Goal: Task Accomplishment & Management: Complete application form

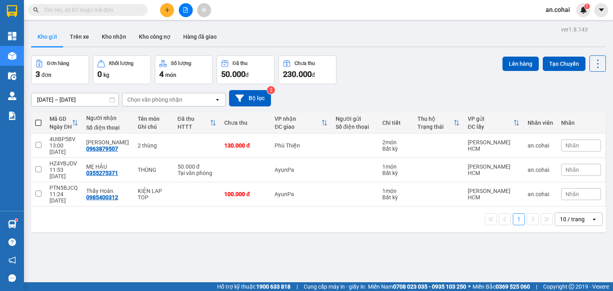
click at [99, 10] on input "text" at bounding box center [91, 10] width 94 height 9
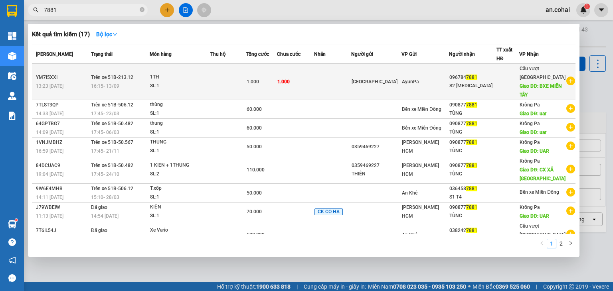
type input "7881"
click at [228, 91] on td at bounding box center [228, 82] width 36 height 36
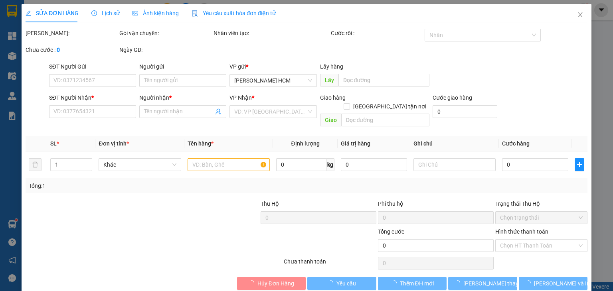
type input "[GEOGRAPHIC_DATA]"
type input "0967847881"
type input "S2 [MEDICAL_DATA]"
type input "BXE MIỀN TÂY"
type input "1.000"
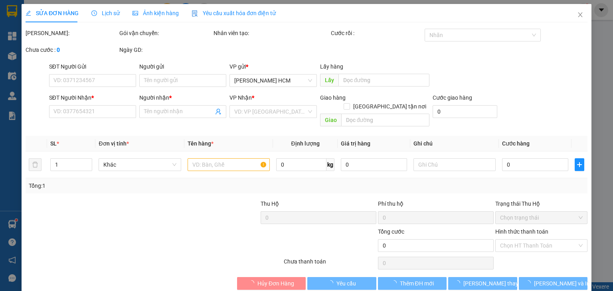
type input "1.000"
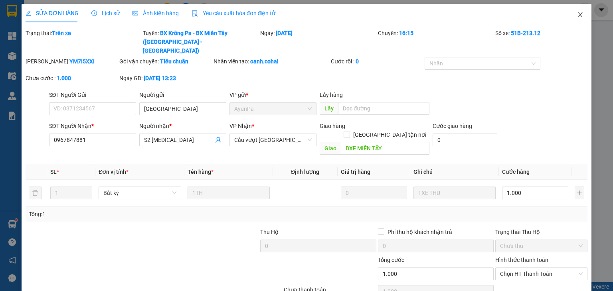
drag, startPoint x: 573, startPoint y: 12, endPoint x: 125, endPoint y: 8, distance: 447.9
click at [573, 10] on span "Close" at bounding box center [580, 15] width 22 height 22
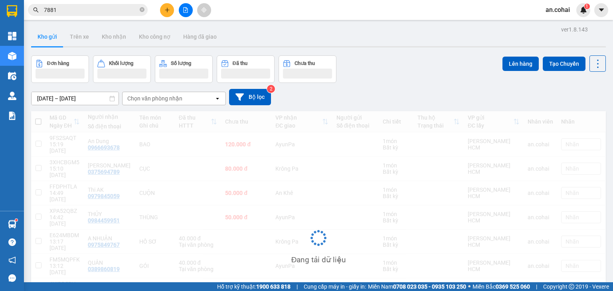
click at [77, 7] on input "7881" at bounding box center [91, 10] width 94 height 9
